Goal: Check status: Check status

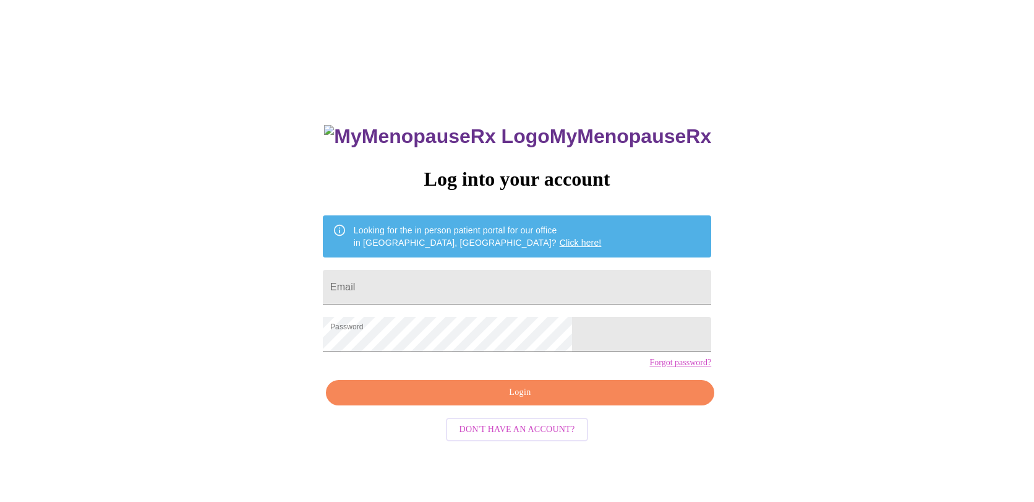
type input "lokeholda@gmail.com"
click at [483, 400] on span "Login" at bounding box center [520, 392] width 360 height 15
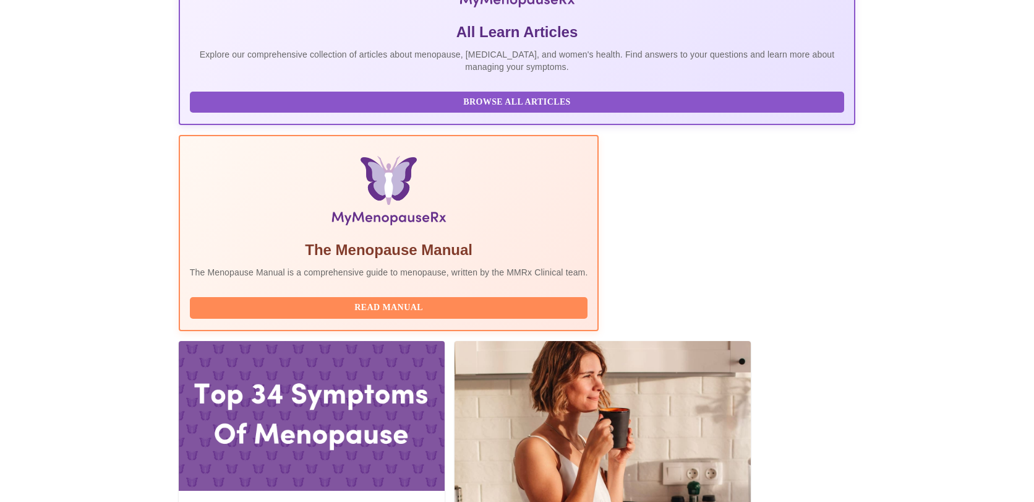
scroll to position [316, 0]
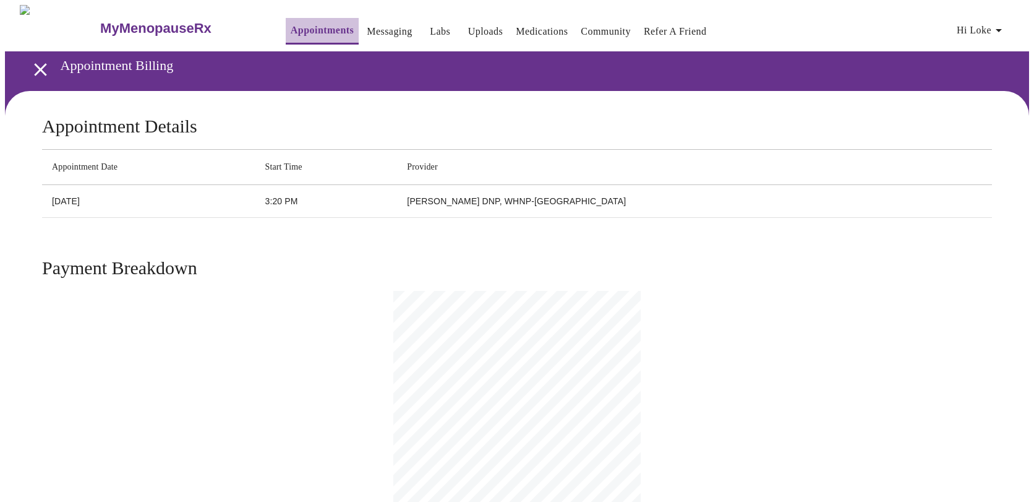
click at [296, 27] on link "Appointments" at bounding box center [322, 30] width 63 height 17
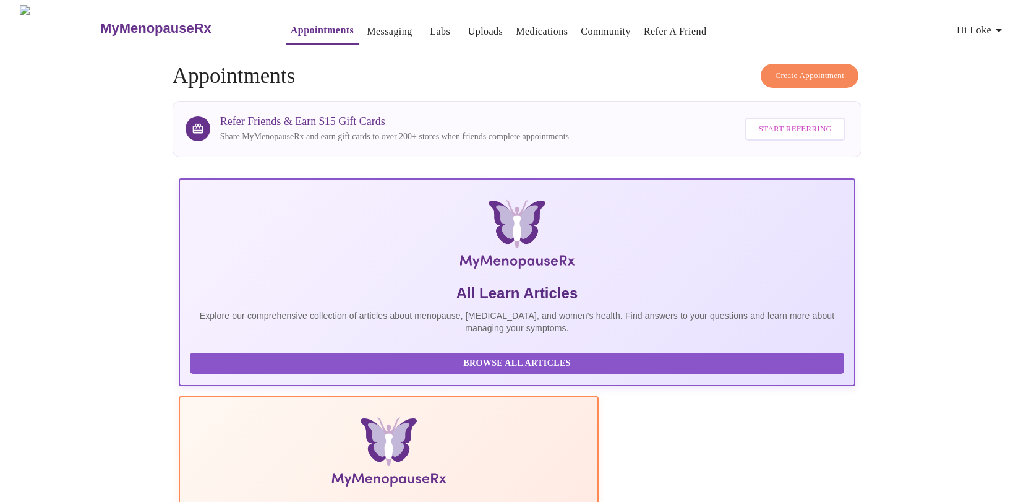
click at [989, 23] on span "Hi Loke" at bounding box center [981, 30] width 49 height 17
